Goal: Communication & Community: Answer question/provide support

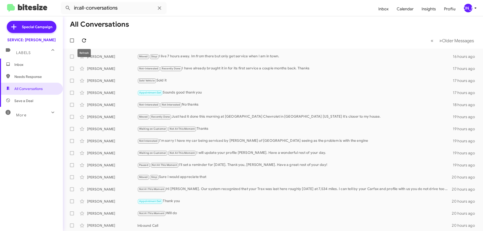
click at [85, 41] on icon at bounding box center [84, 40] width 6 height 6
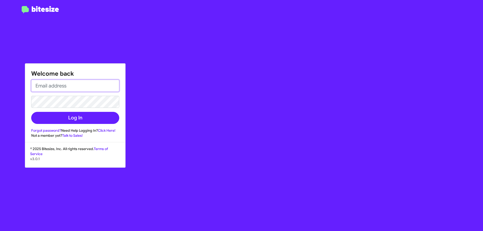
type input "[EMAIL_ADDRESS][DOMAIN_NAME]"
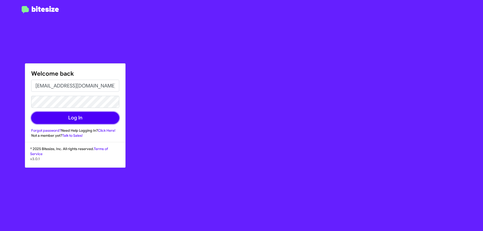
click at [78, 121] on button "Log In" at bounding box center [75, 118] width 88 height 12
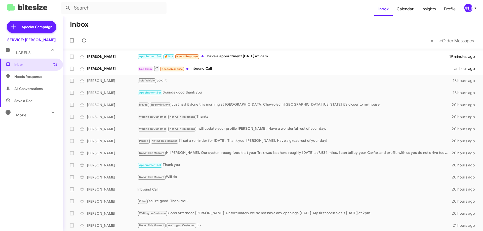
click at [273, 24] on mat-toolbar-row "Inbox" at bounding box center [273, 24] width 420 height 16
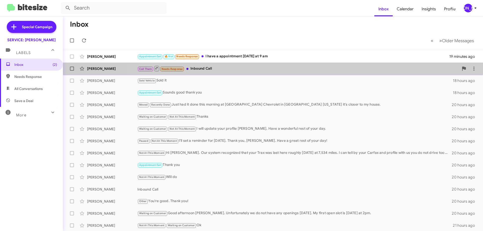
click at [385, 69] on div "Call Them Needs Response Inbound Call" at bounding box center [298, 68] width 322 height 6
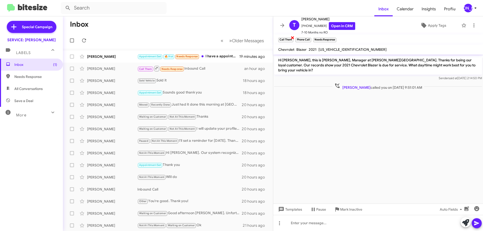
click at [292, 38] on span "×" at bounding box center [293, 37] width 4 height 6
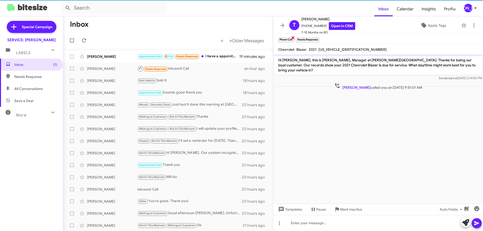
click at [293, 38] on span "×" at bounding box center [293, 37] width 4 height 6
click at [299, 37] on span "×" at bounding box center [300, 37] width 3 height 6
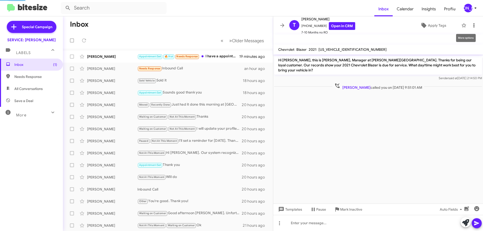
click at [471, 25] on icon at bounding box center [474, 25] width 6 height 6
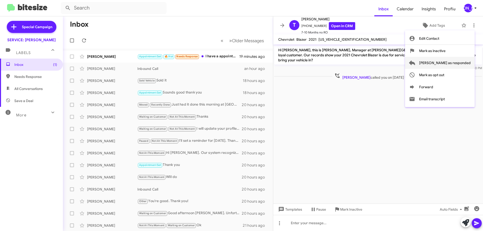
click at [458, 65] on span "[PERSON_NAME] as responded" at bounding box center [445, 63] width 52 height 12
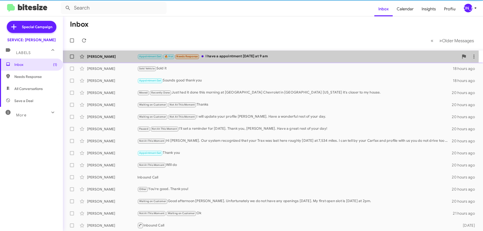
click at [251, 56] on div "Appointment Set 🔥 Hot Needs Response I have a appointment [DATE] at 9 am" at bounding box center [298, 57] width 322 height 6
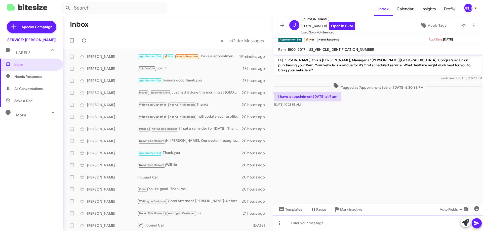
click at [371, 227] on div at bounding box center [378, 223] width 210 height 16
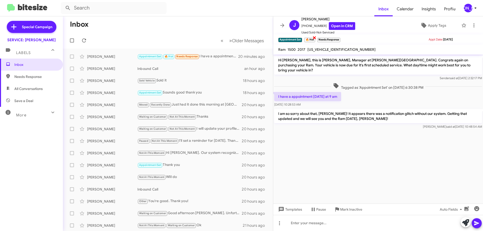
click at [312, 37] on span "×" at bounding box center [314, 37] width 4 height 6
click at [325, 38] on div "Appointment Set × 🔥 Hot × Needs Response ×" at bounding box center [352, 39] width 151 height 6
click at [473, 25] on span at bounding box center [474, 25] width 10 height 6
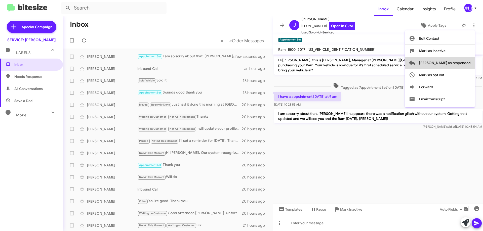
click at [463, 64] on span "[PERSON_NAME] as responded" at bounding box center [445, 63] width 52 height 12
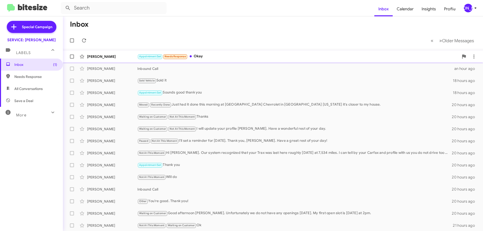
click at [217, 57] on div "Appointment Set Needs Response Okay" at bounding box center [298, 57] width 322 height 6
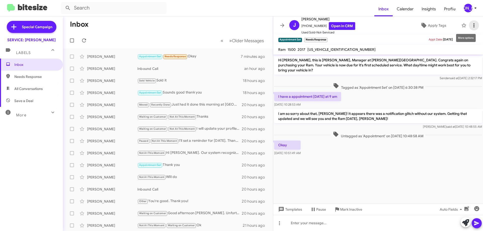
click at [472, 25] on icon at bounding box center [474, 25] width 6 height 6
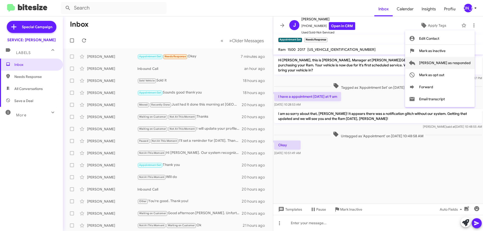
click at [457, 65] on span "[PERSON_NAME] as responded" at bounding box center [445, 63] width 52 height 12
